Goal: Task Accomplishment & Management: Manage account settings

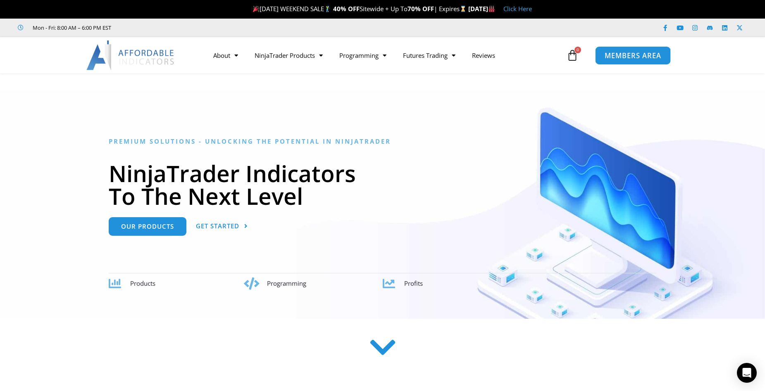
click at [630, 54] on span "MEMBERS AREA" at bounding box center [632, 55] width 57 height 7
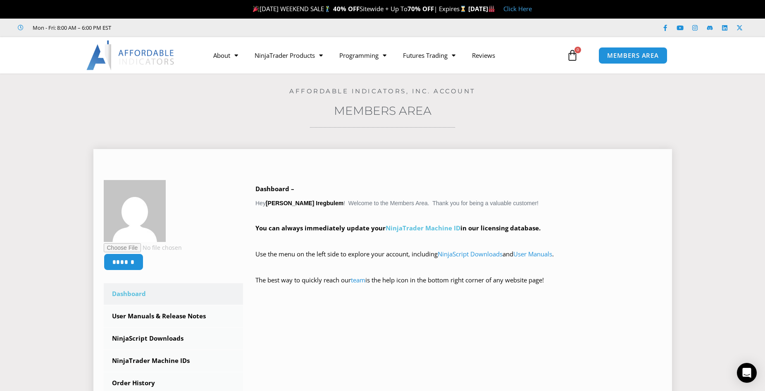
click at [439, 227] on link "NinjaTrader Machine ID" at bounding box center [422, 228] width 75 height 8
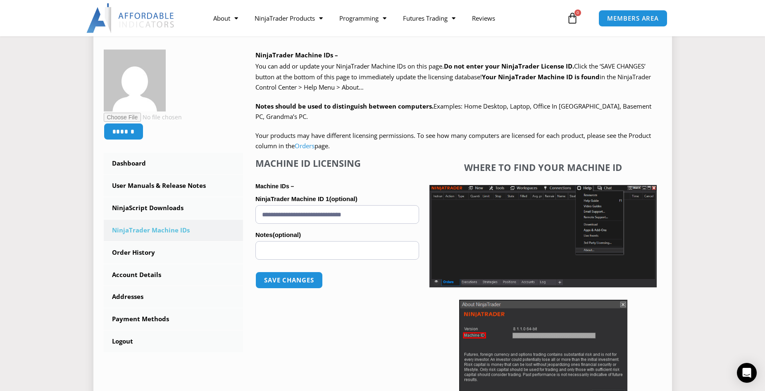
scroll to position [124, 0]
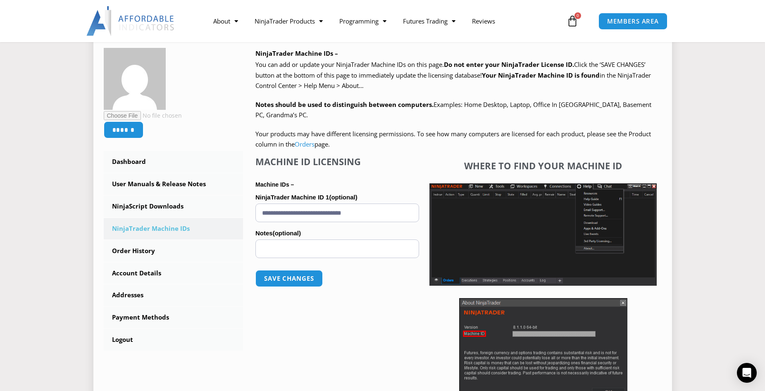
drag, startPoint x: 388, startPoint y: 212, endPoint x: 253, endPoint y: 217, distance: 135.2
click at [253, 217] on div "NinjaTrader Machine IDs – We are transitioning all NinjaTrader software package…" at bounding box center [452, 235] width 418 height 375
paste input "text"
type input "**********"
click at [297, 278] on button "Save changes" at bounding box center [289, 279] width 71 height 18
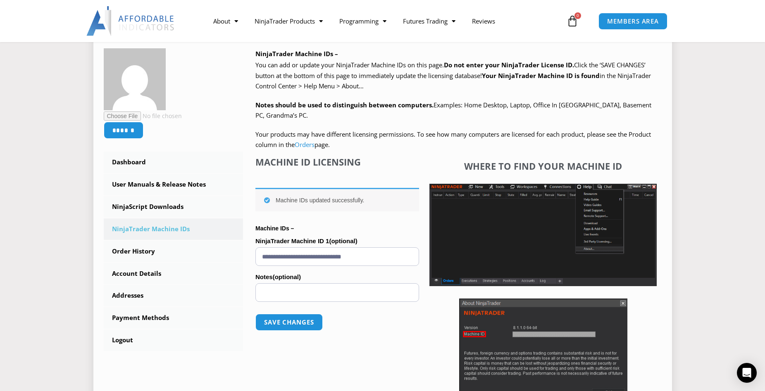
scroll to position [165, 0]
